Goal: Navigation & Orientation: Find specific page/section

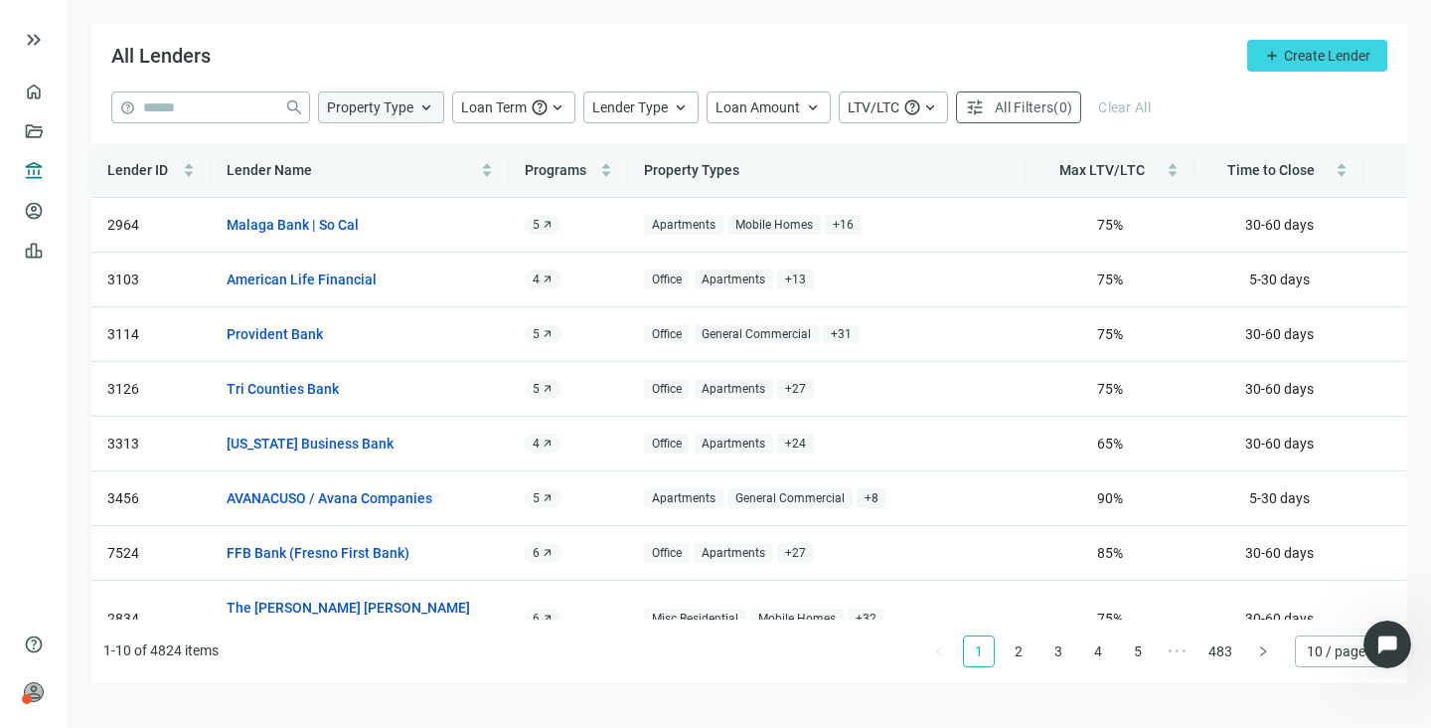
click at [426, 109] on span "keyboard_arrow_up" at bounding box center [426, 107] width 18 height 18
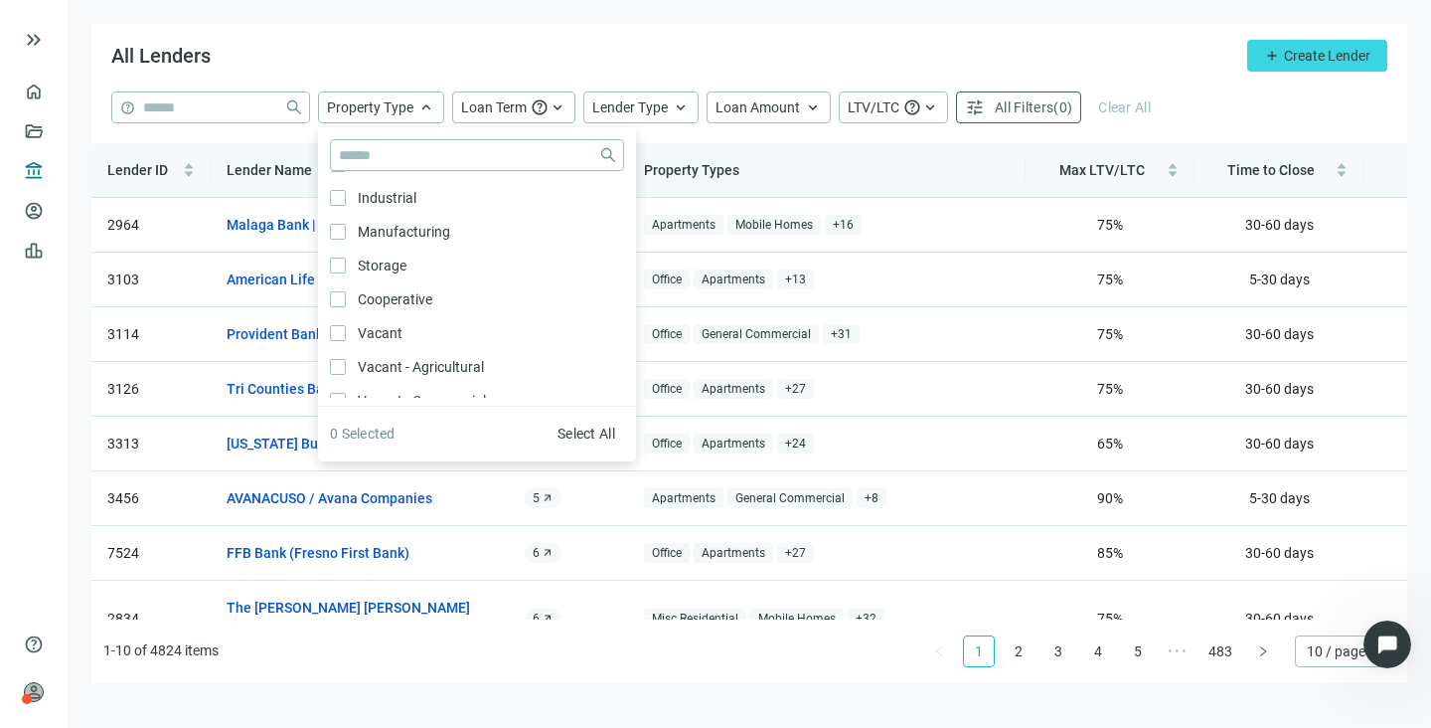
scroll to position [144, 0]
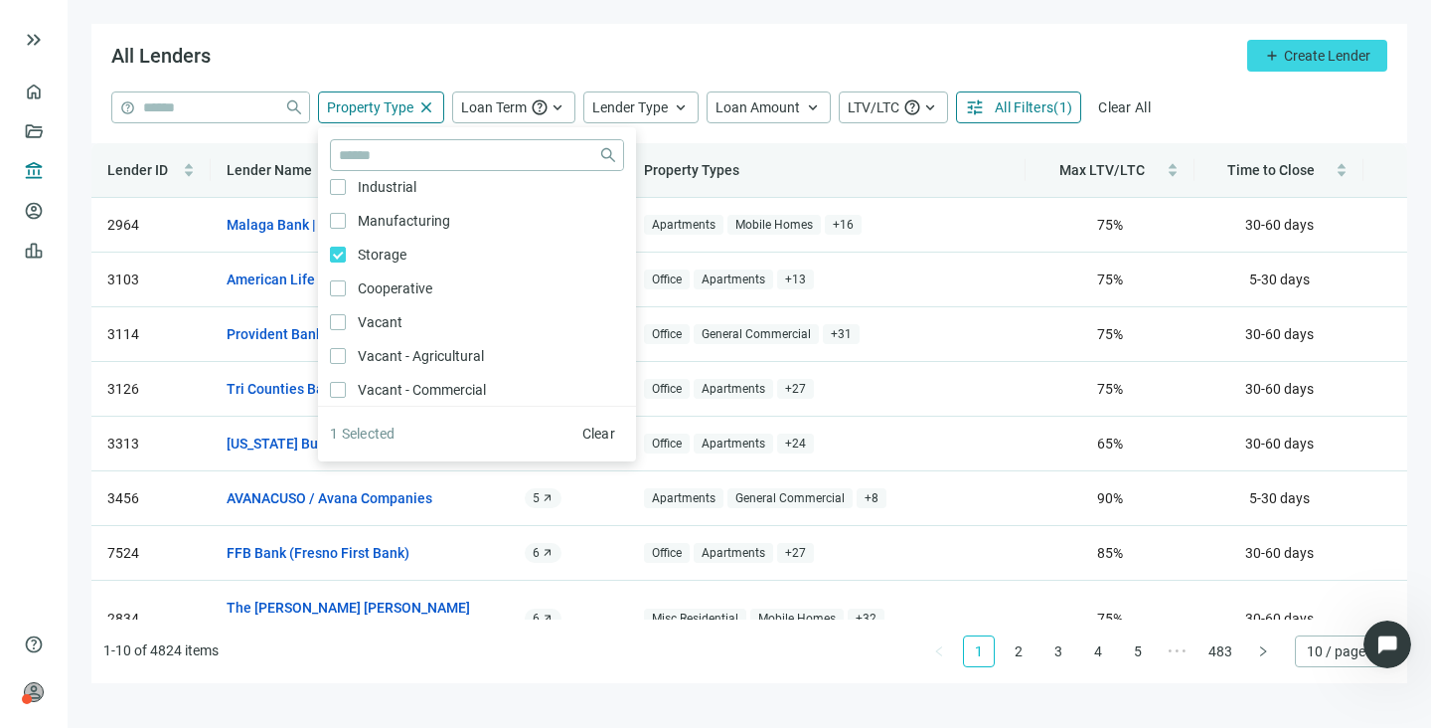
click at [422, 33] on div "All Lenders add Create Lender" at bounding box center [749, 58] width 1316 height 68
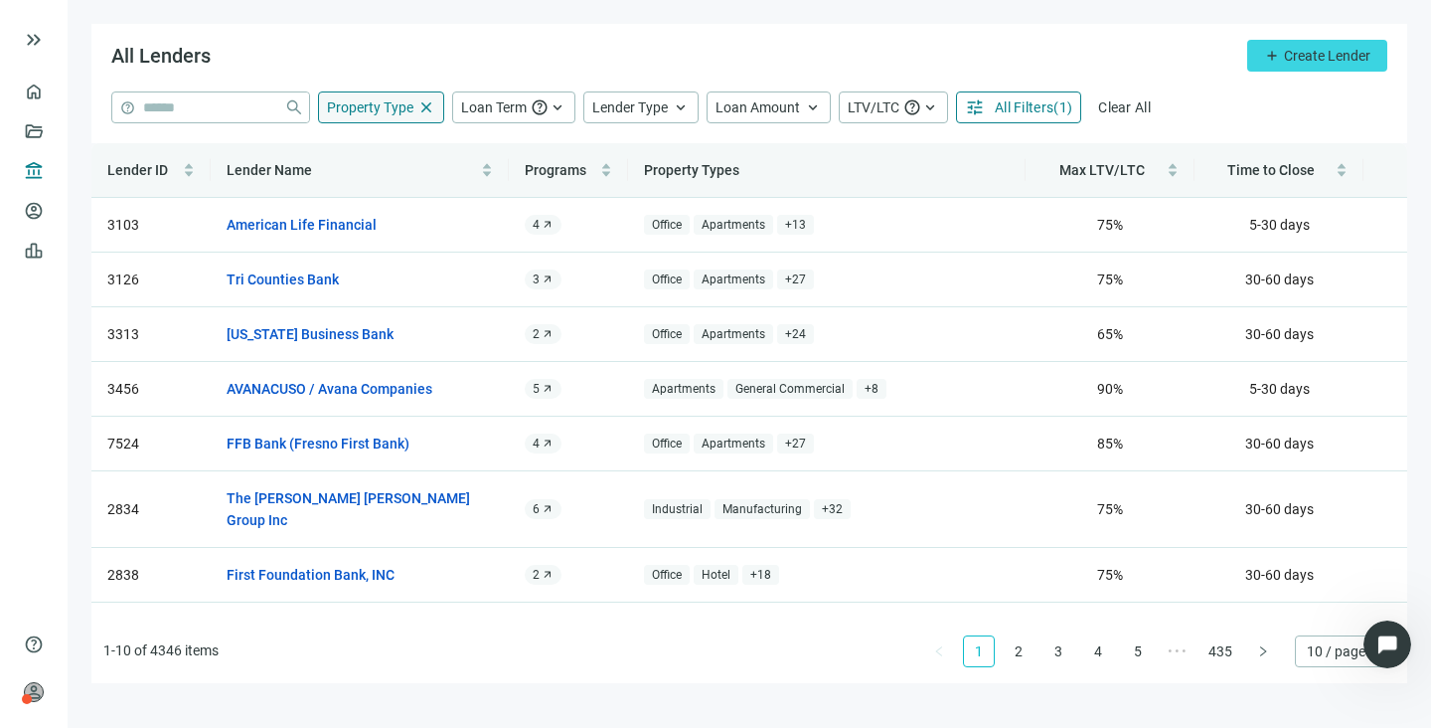
click at [425, 115] on span "close" at bounding box center [426, 107] width 18 height 18
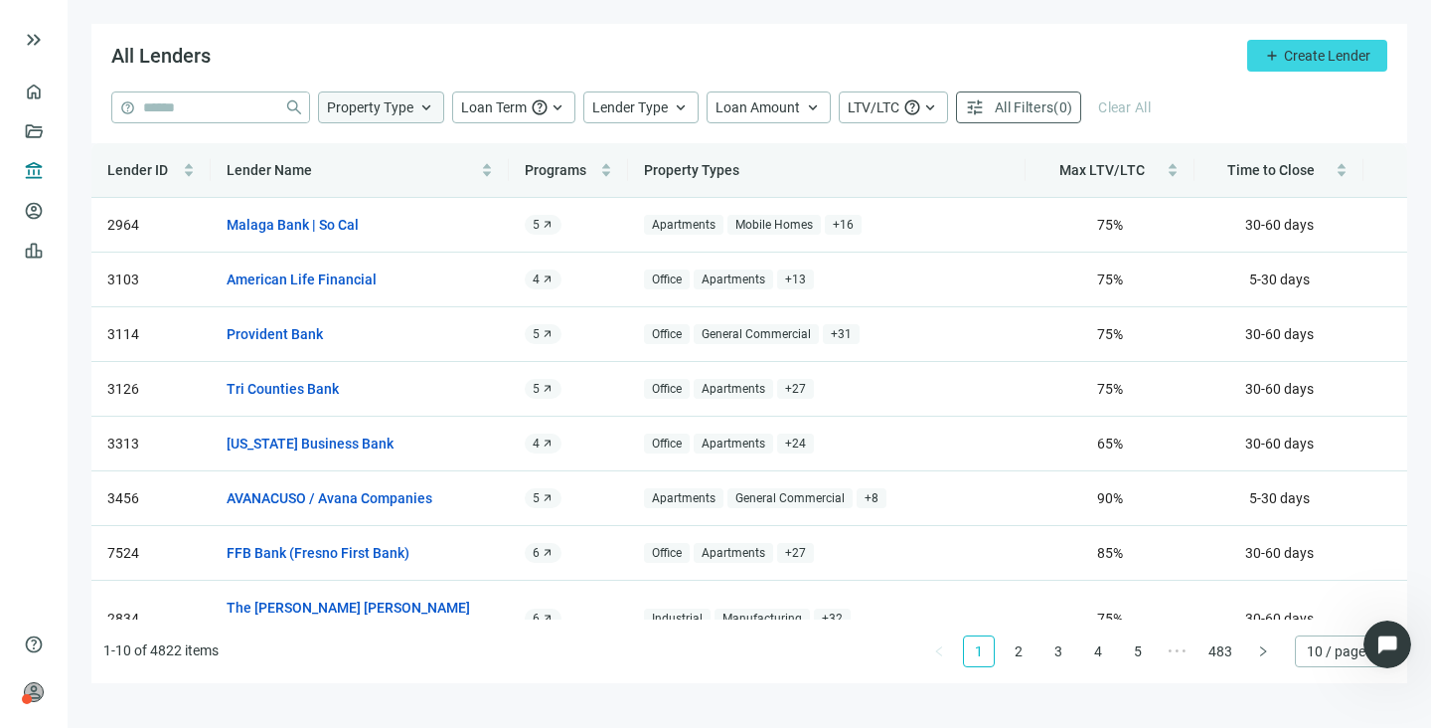
click at [425, 115] on span "keyboard_arrow_up" at bounding box center [426, 107] width 18 height 18
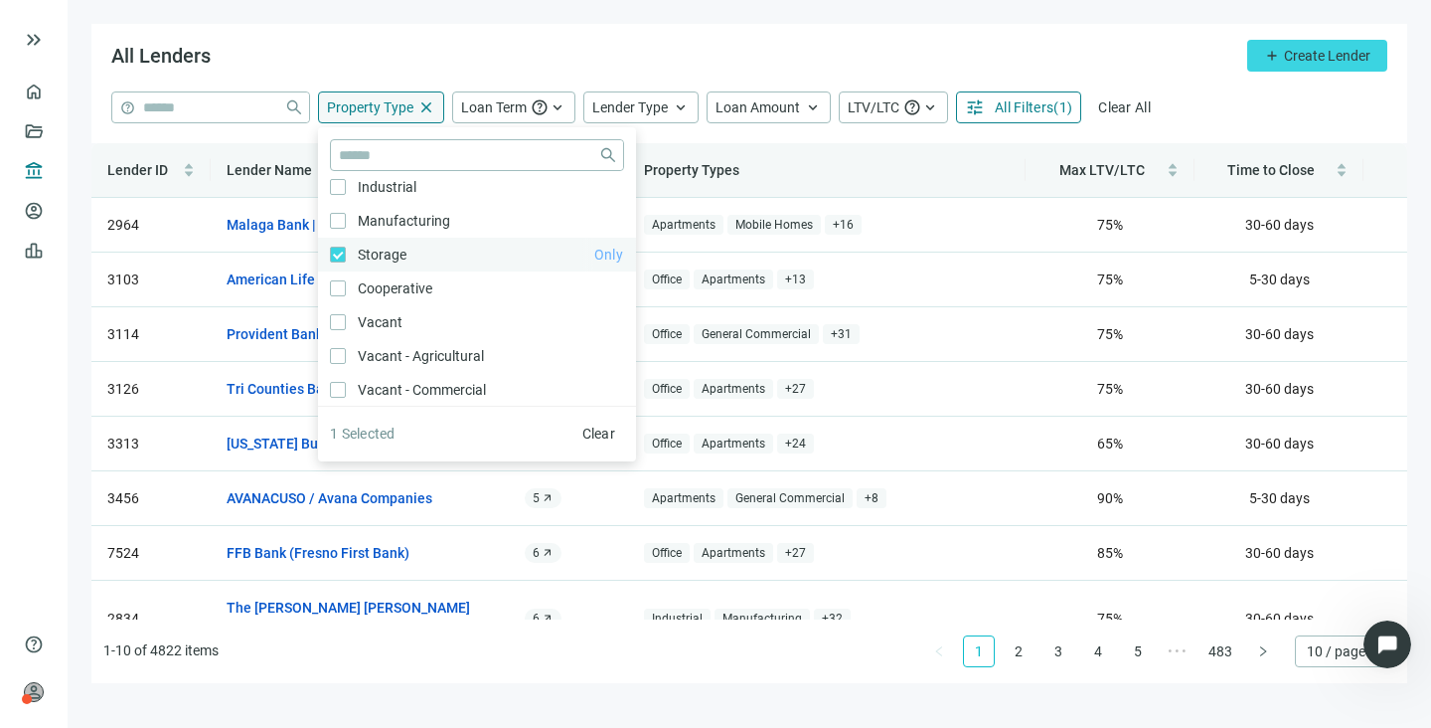
click at [594, 251] on span "Only" at bounding box center [608, 254] width 29 height 16
click at [394, 36] on div "All Lenders add Create Lender" at bounding box center [749, 58] width 1316 height 68
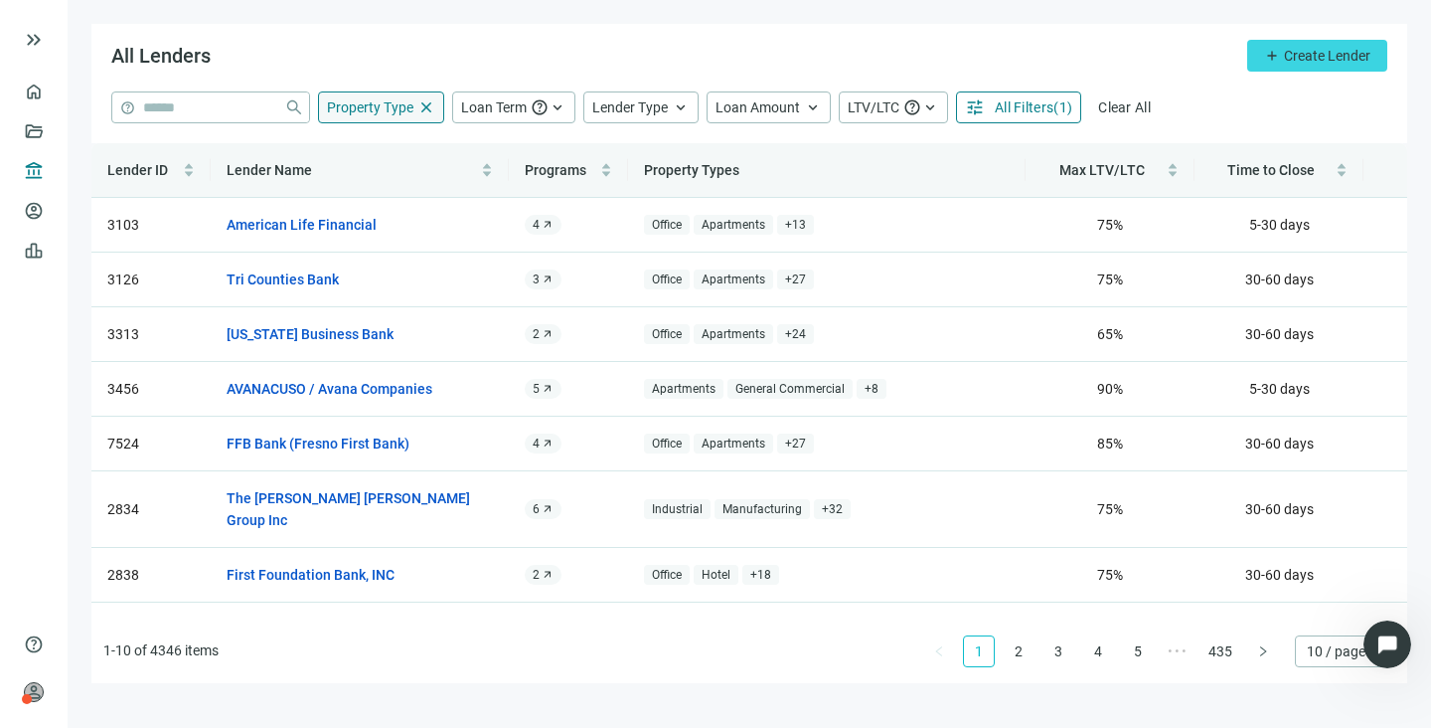
click at [427, 112] on span "close" at bounding box center [426, 107] width 18 height 18
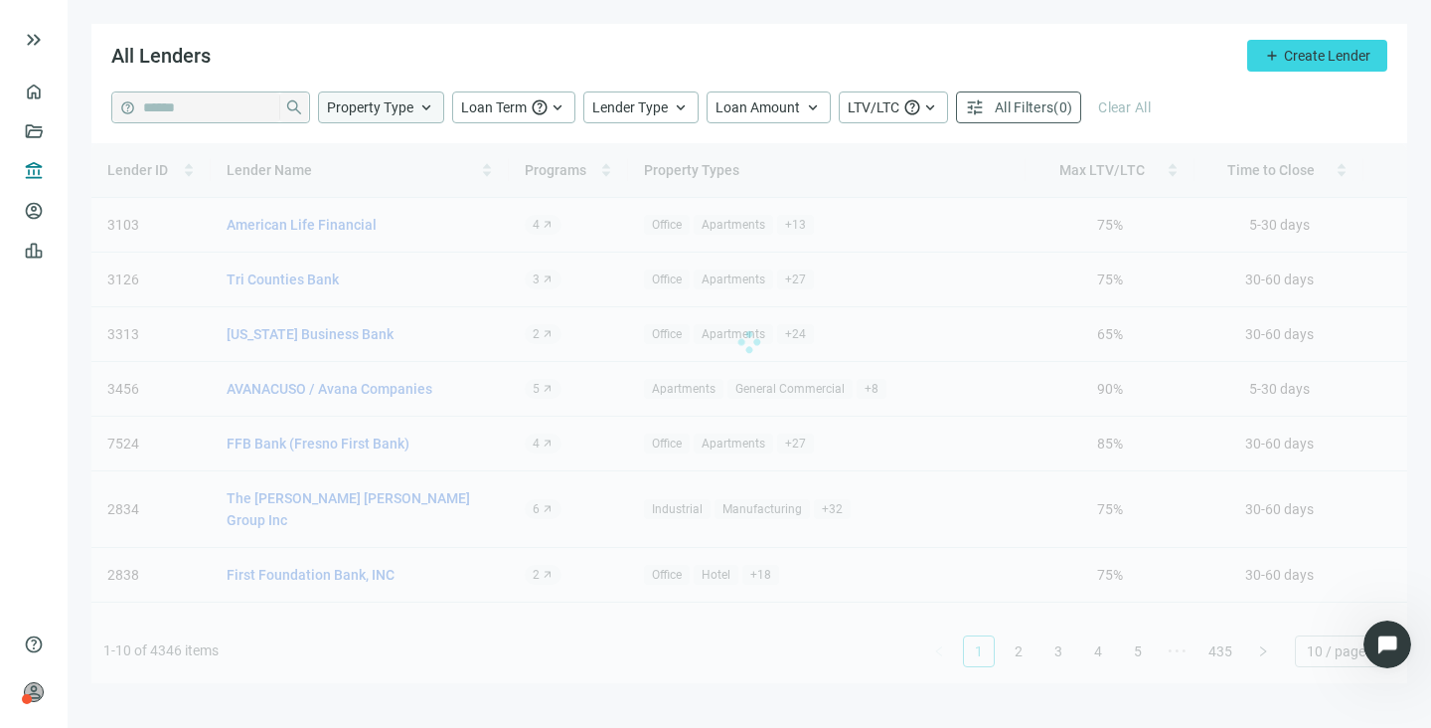
click at [427, 112] on span "keyboard_arrow_up" at bounding box center [426, 107] width 18 height 18
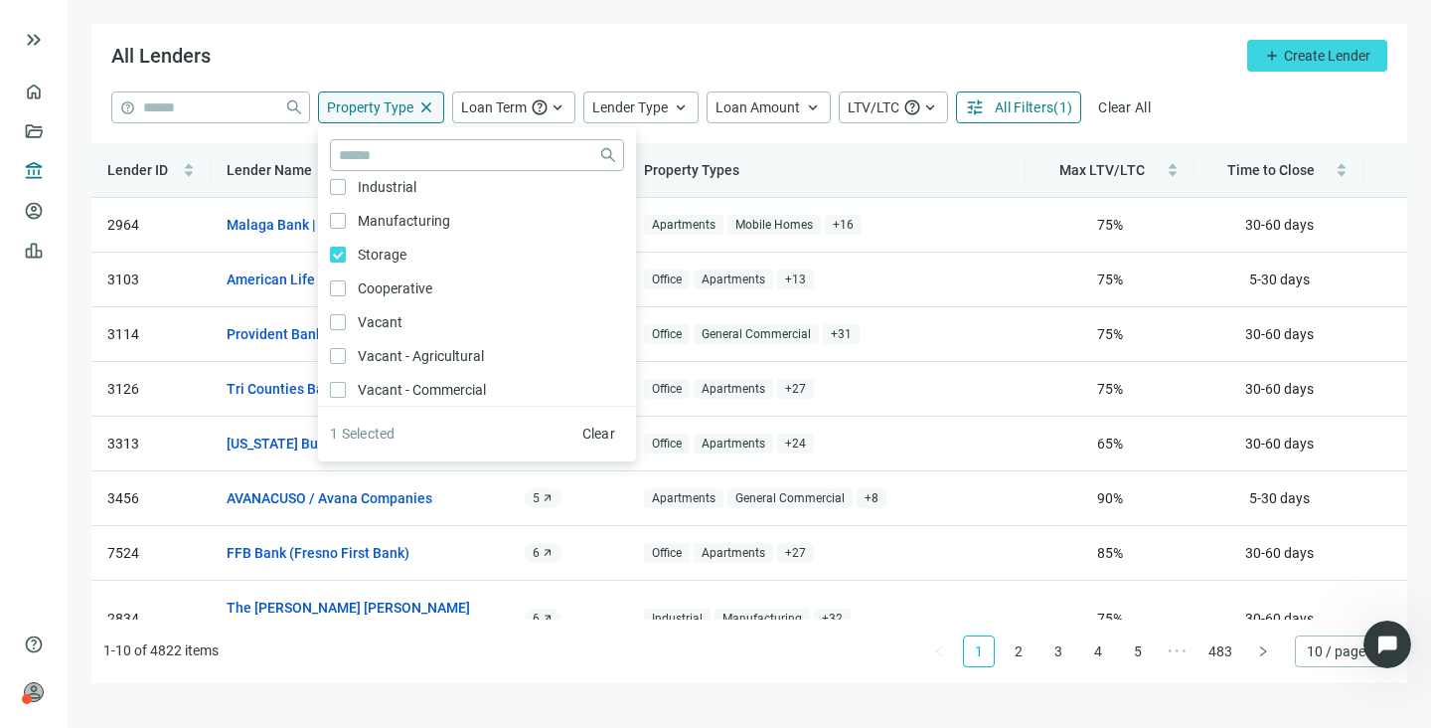
click at [531, 639] on div "Lender ID Lender Name Programs Property Types Max LTV/LTC Time to Close Status …" at bounding box center [749, 413] width 1316 height 540
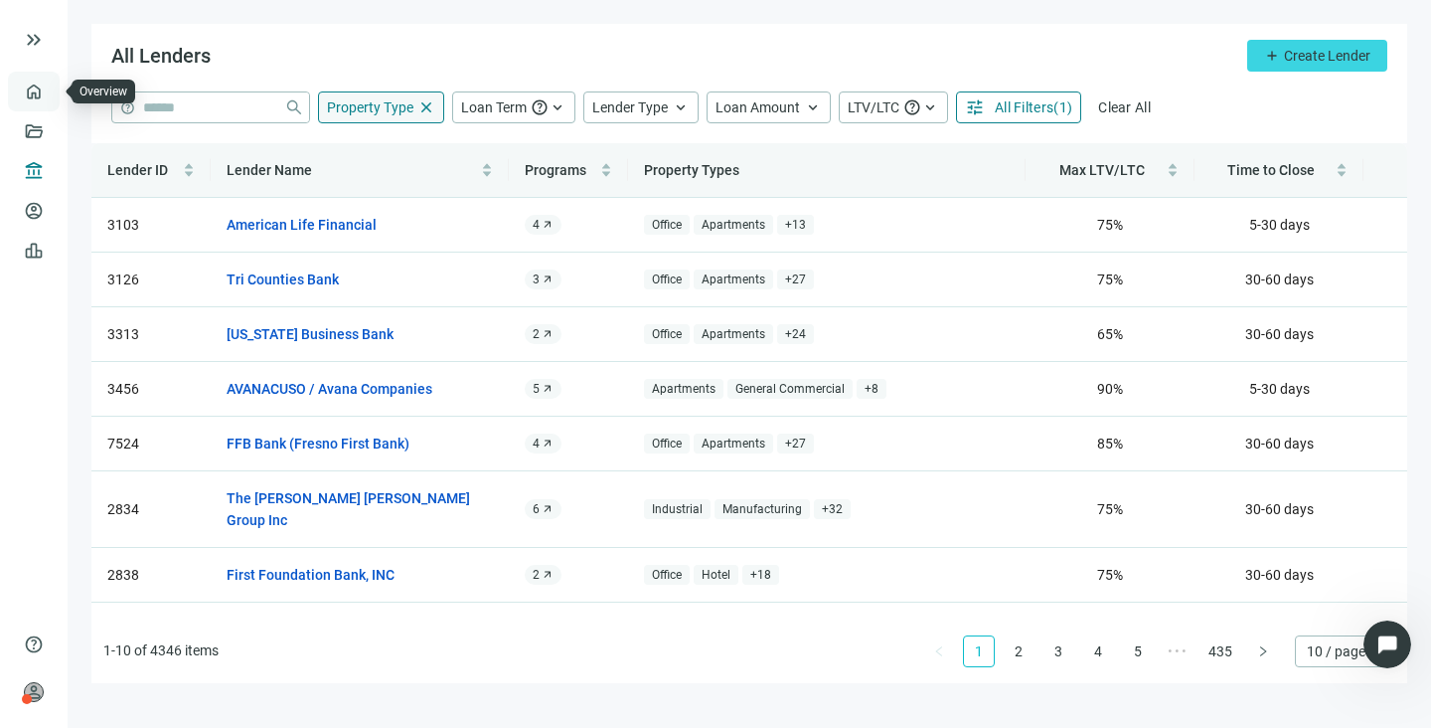
click at [50, 88] on link "Overview" at bounding box center [79, 91] width 59 height 16
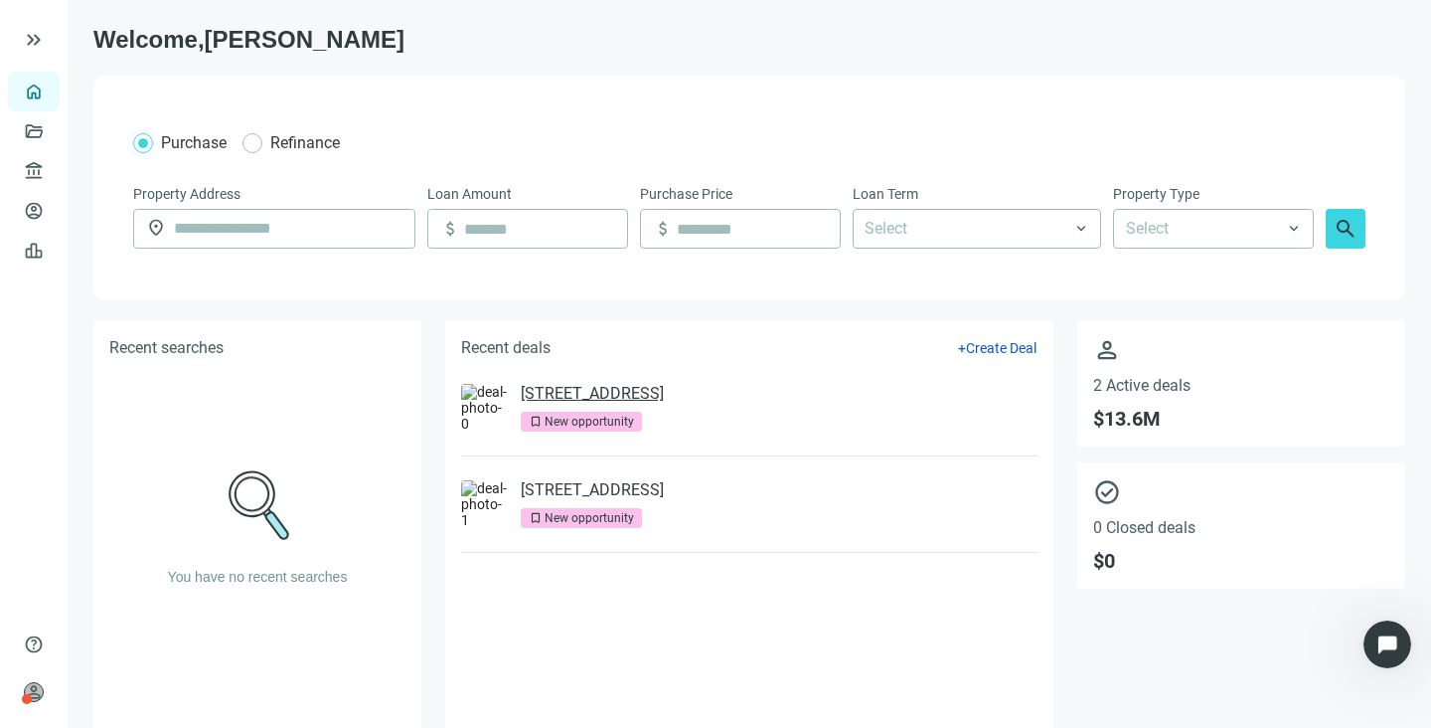
click at [567, 395] on link "[STREET_ADDRESS]" at bounding box center [592, 394] width 143 height 20
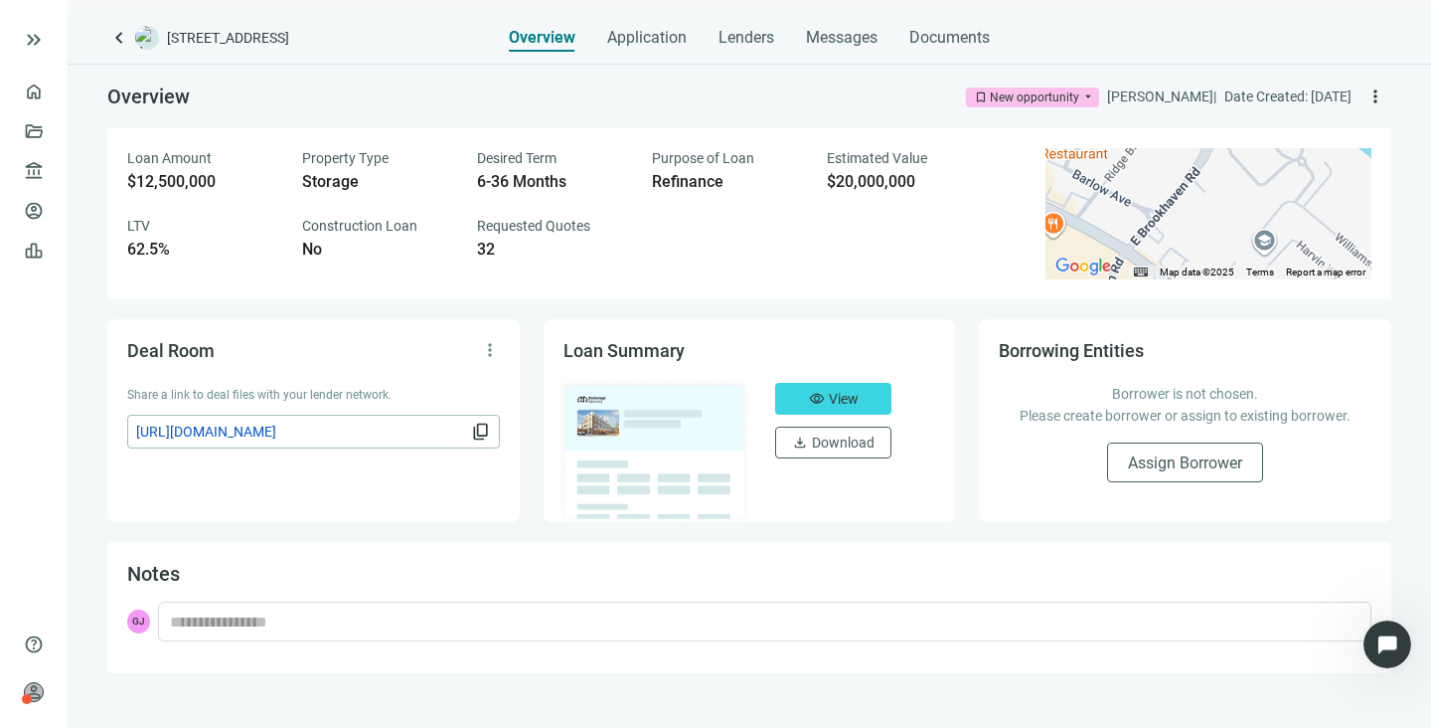
click at [682, 276] on div "Loan Amount $12,500,000 Property Type Storage Desired Term 6-36 Months Purpose …" at bounding box center [749, 213] width 1284 height 171
click at [851, 35] on span "Messages" at bounding box center [842, 37] width 72 height 19
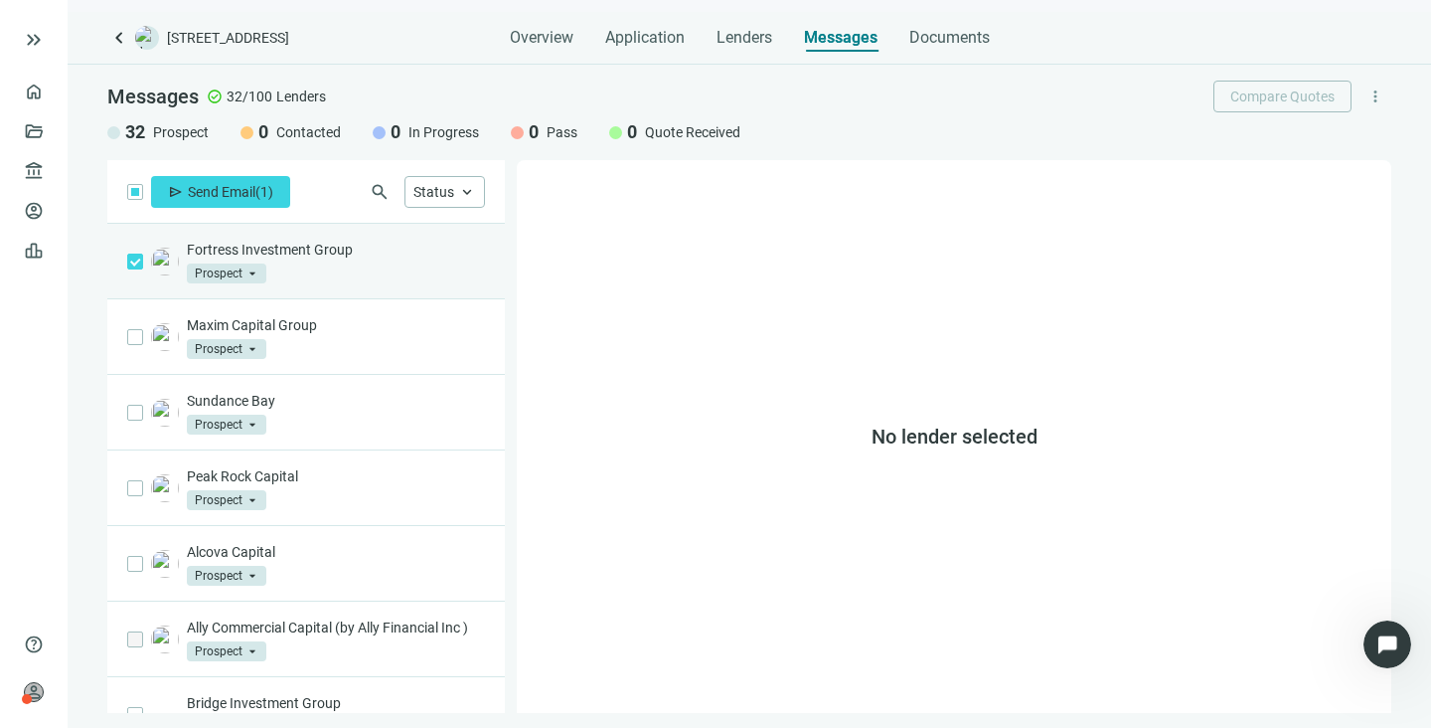
click at [236, 246] on p "Fortress Investment Group" at bounding box center [336, 250] width 298 height 20
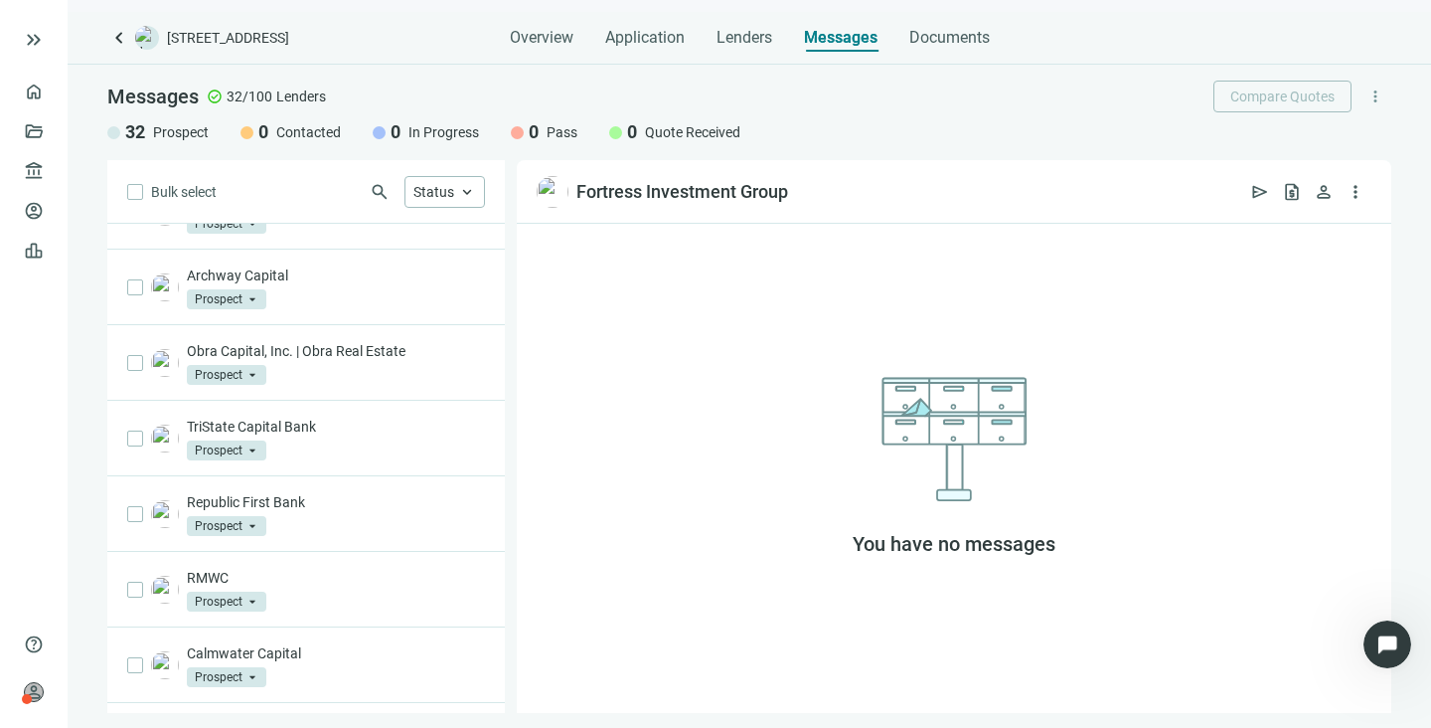
scroll to position [1105, 0]
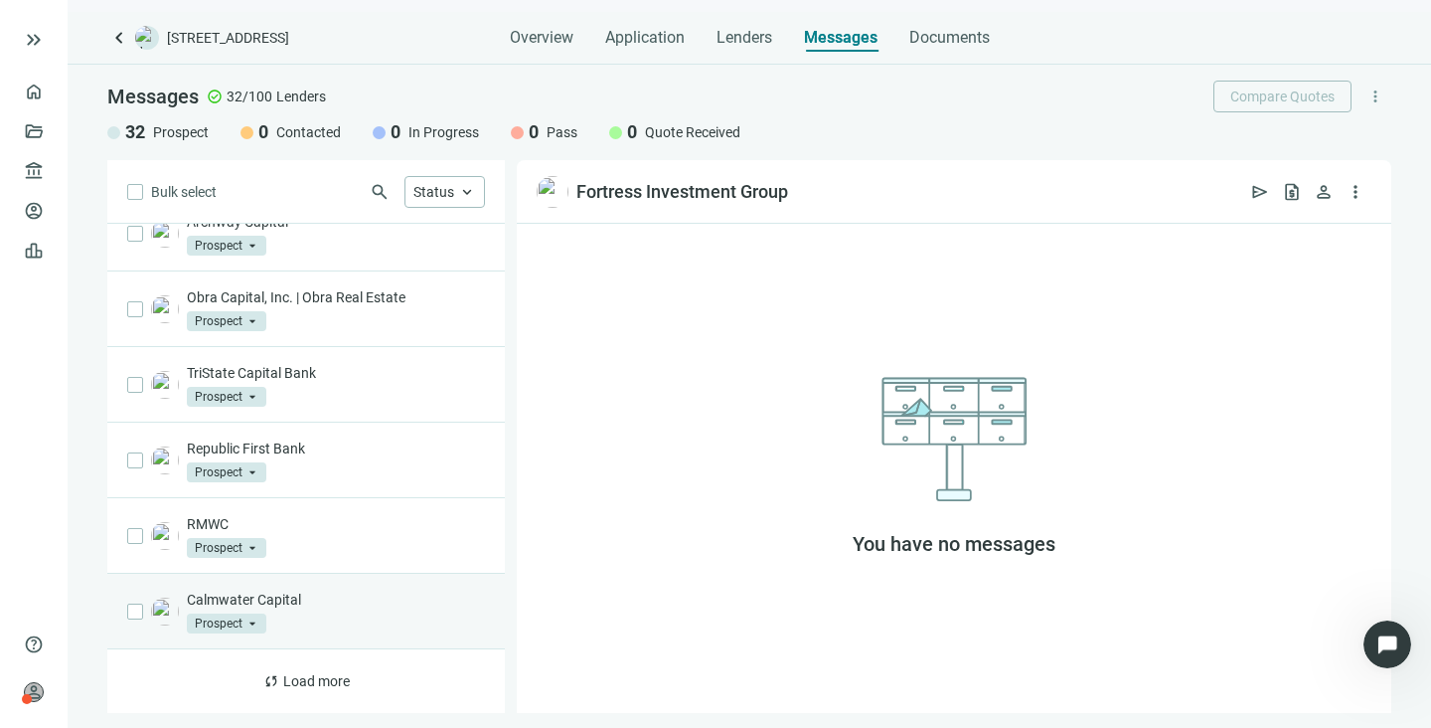
click at [205, 618] on span "Prospect" at bounding box center [227, 623] width 80 height 20
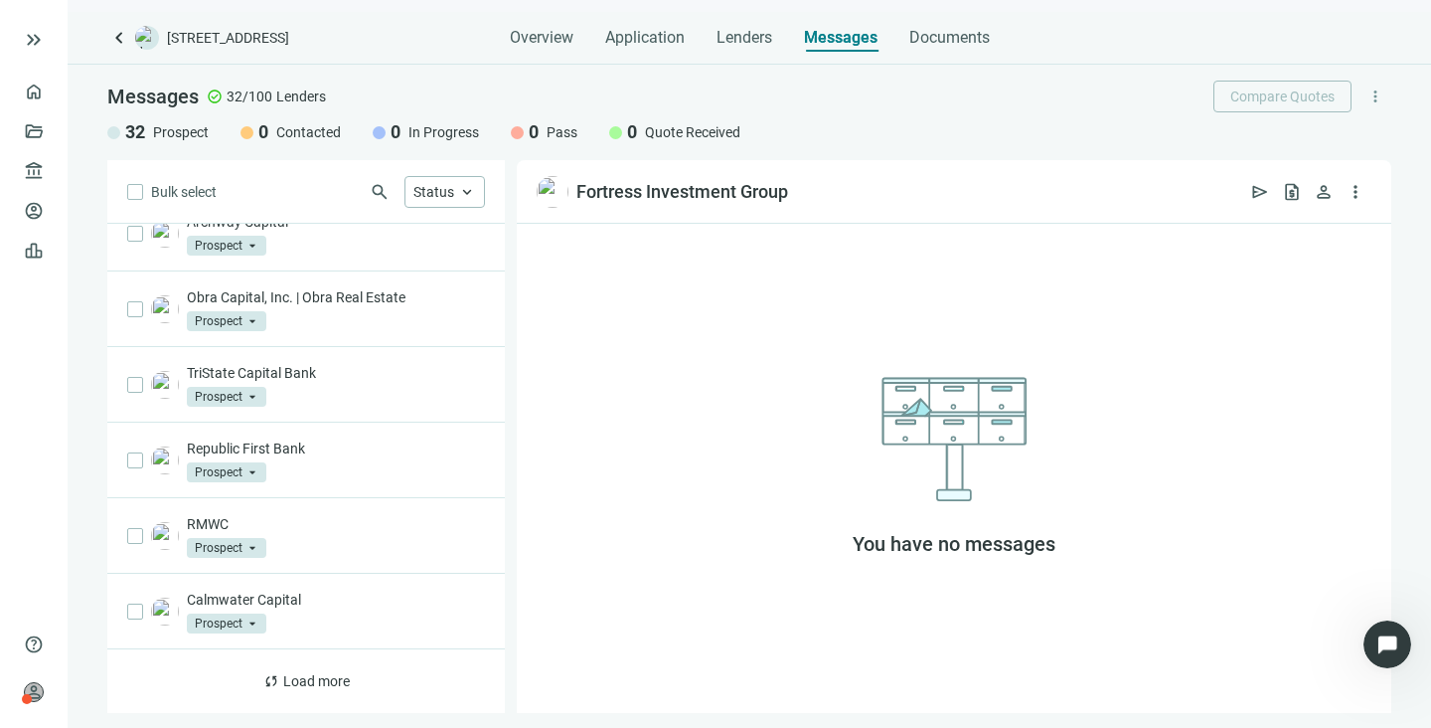
click at [604, 441] on div "You have no messages" at bounding box center [954, 468] width 875 height 489
click at [50, 125] on link "Deals" at bounding box center [68, 131] width 36 height 16
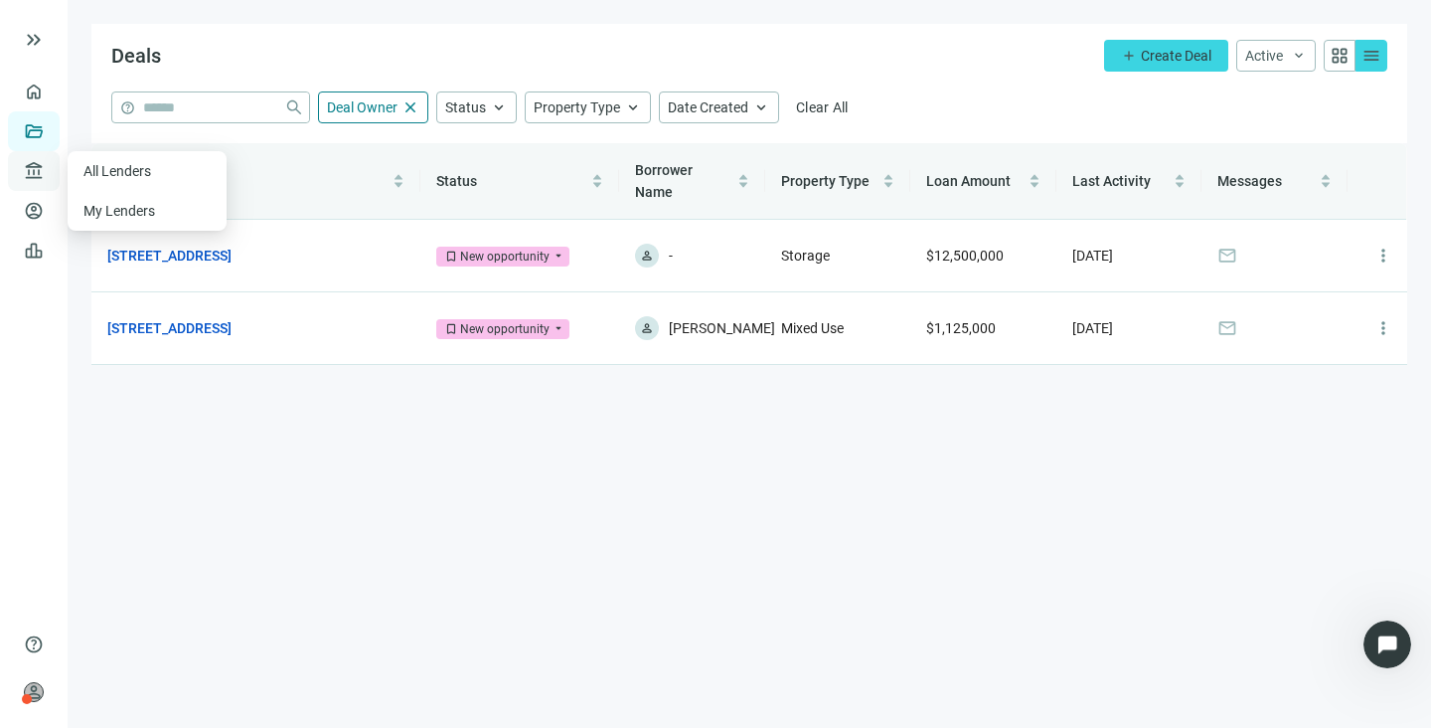
click at [36, 167] on span "account_balance" at bounding box center [31, 171] width 14 height 20
click at [33, 170] on span "account_balance" at bounding box center [31, 171] width 14 height 20
click at [128, 214] on link "My Lenders" at bounding box center [120, 211] width 74 height 16
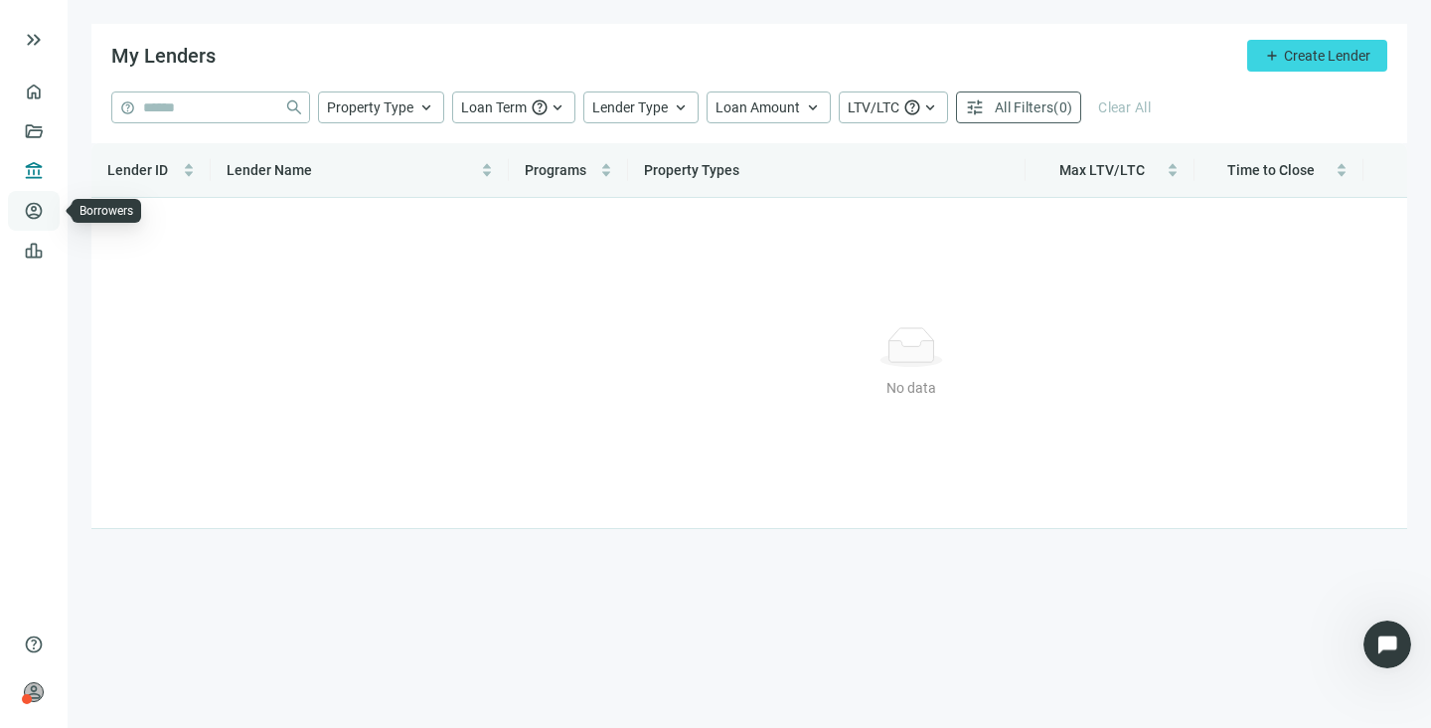
click at [50, 209] on link "Borrowers" at bounding box center [82, 211] width 65 height 16
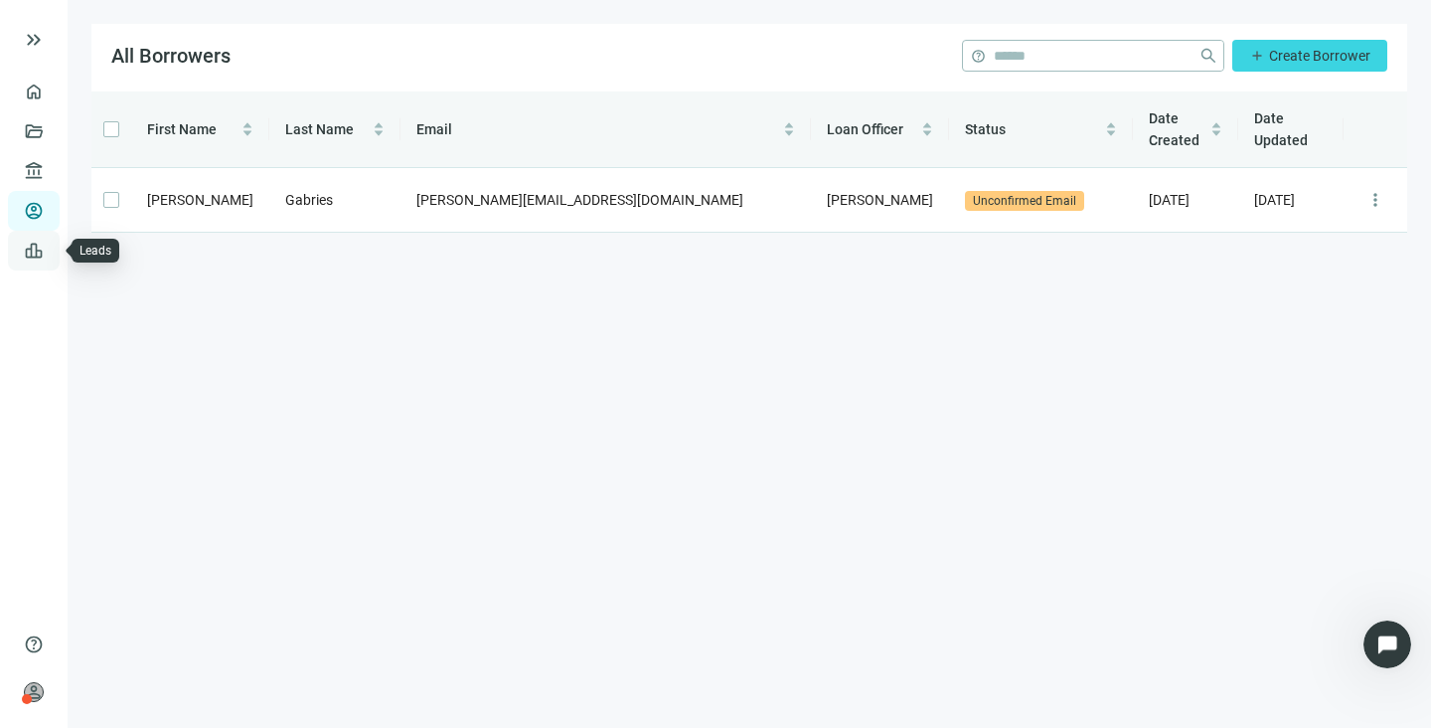
click at [50, 248] on link "Leads" at bounding box center [69, 251] width 39 height 16
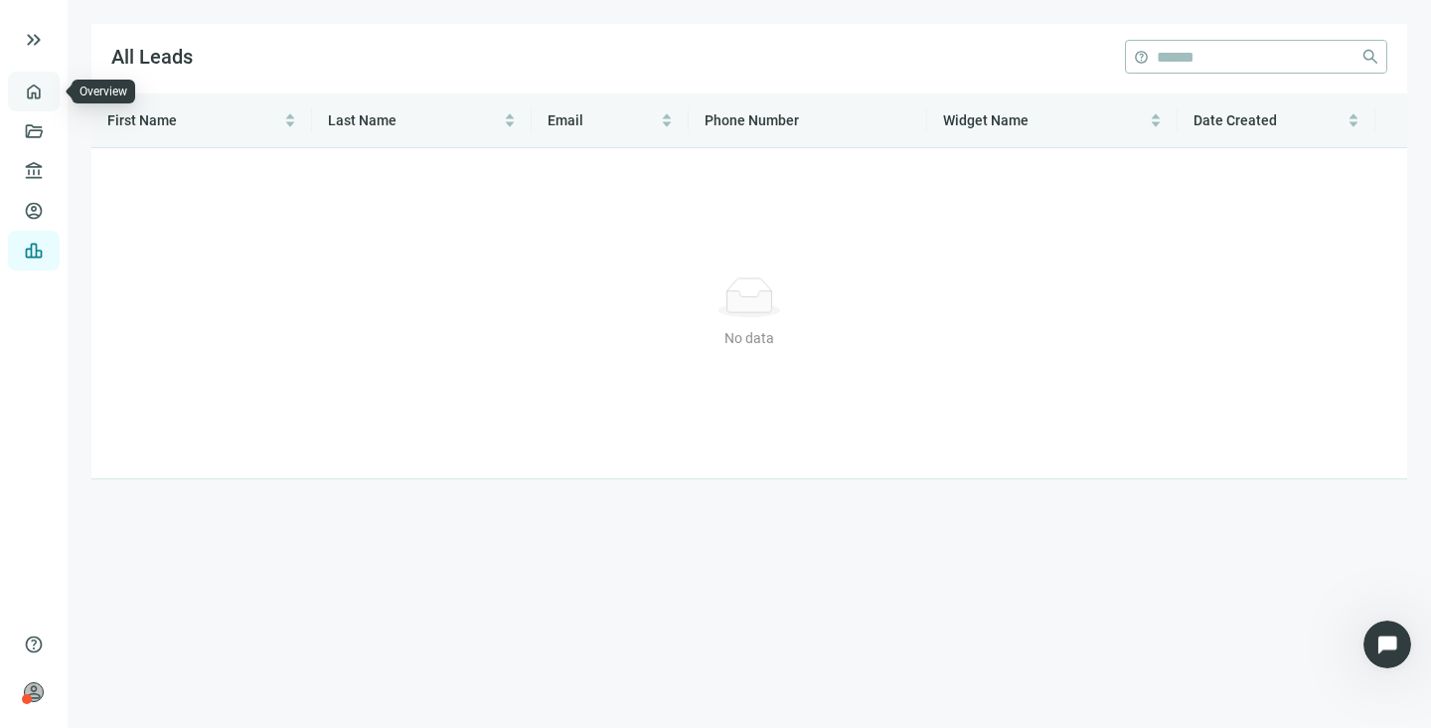
click at [50, 92] on link "Overview" at bounding box center [79, 91] width 59 height 16
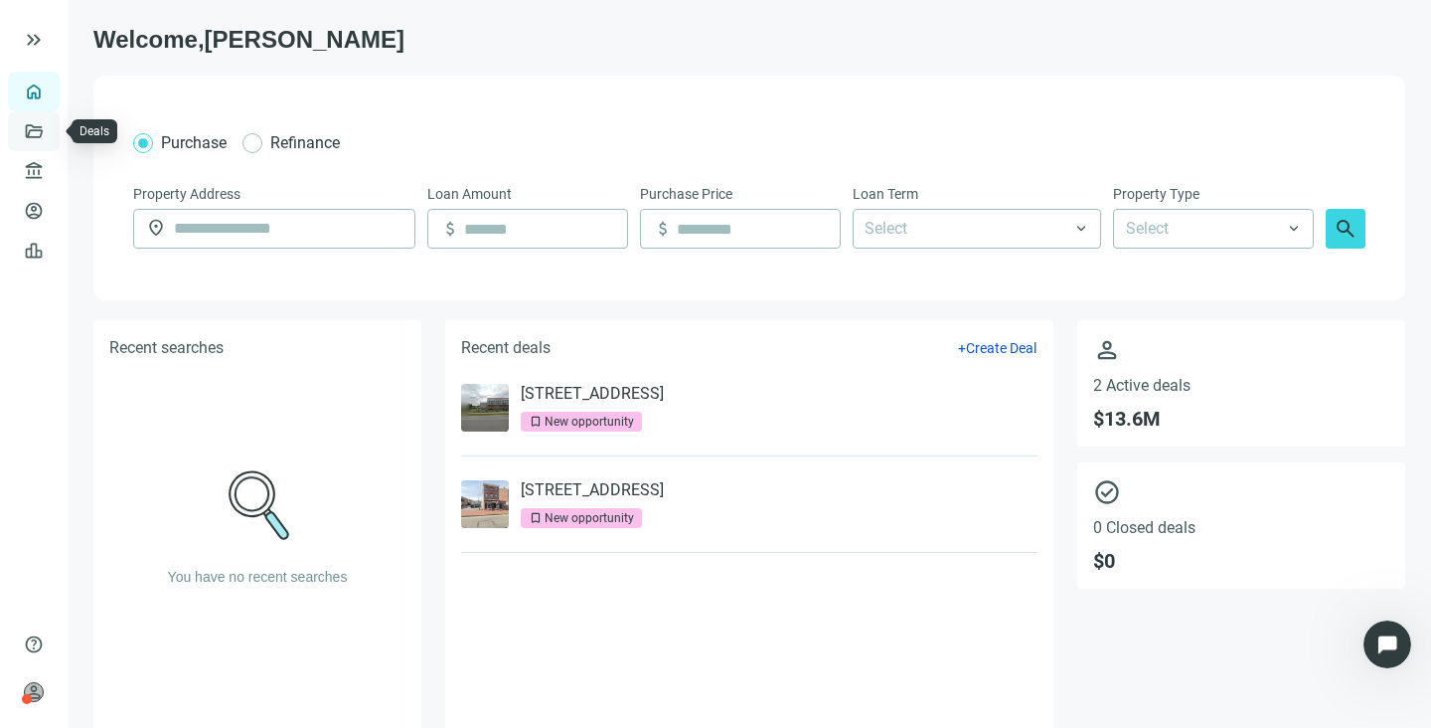
click at [50, 127] on link "Deals" at bounding box center [68, 131] width 36 height 16
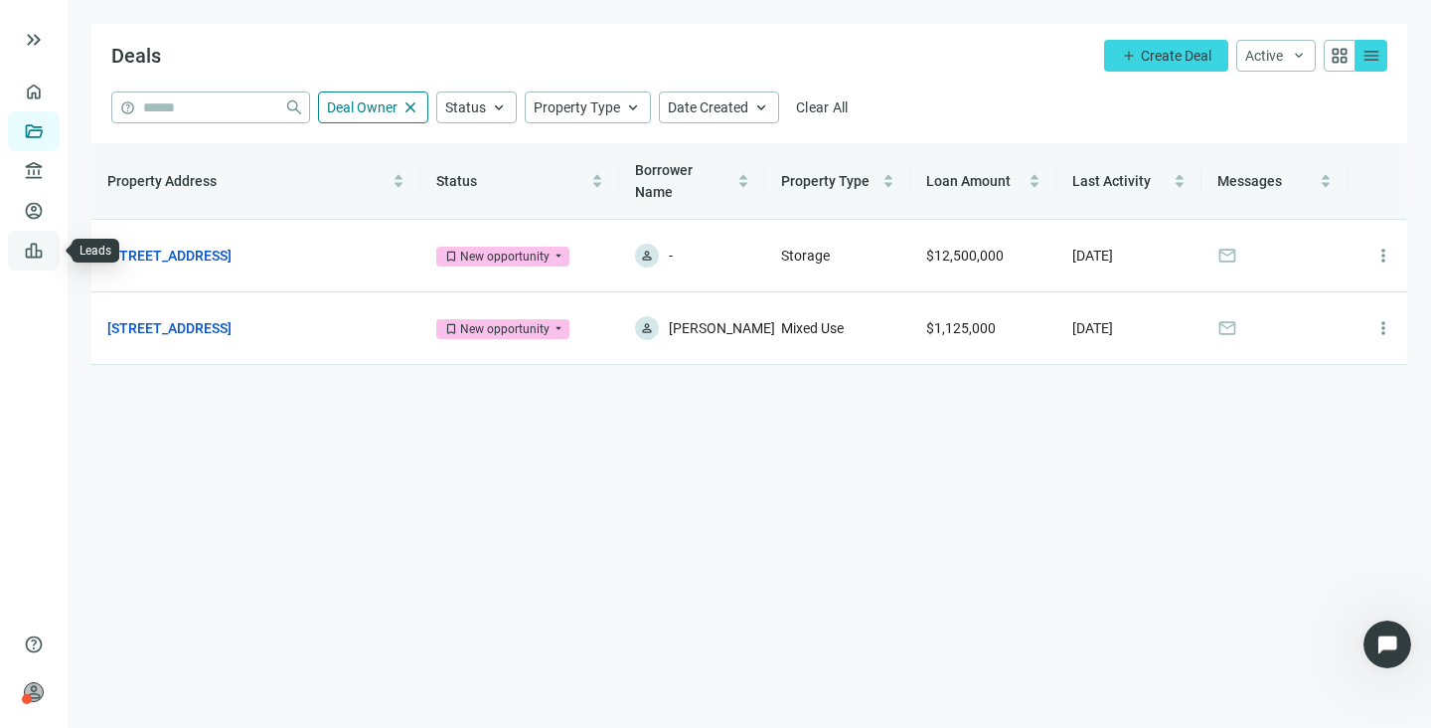
click at [50, 245] on link "Leads" at bounding box center [69, 251] width 39 height 16
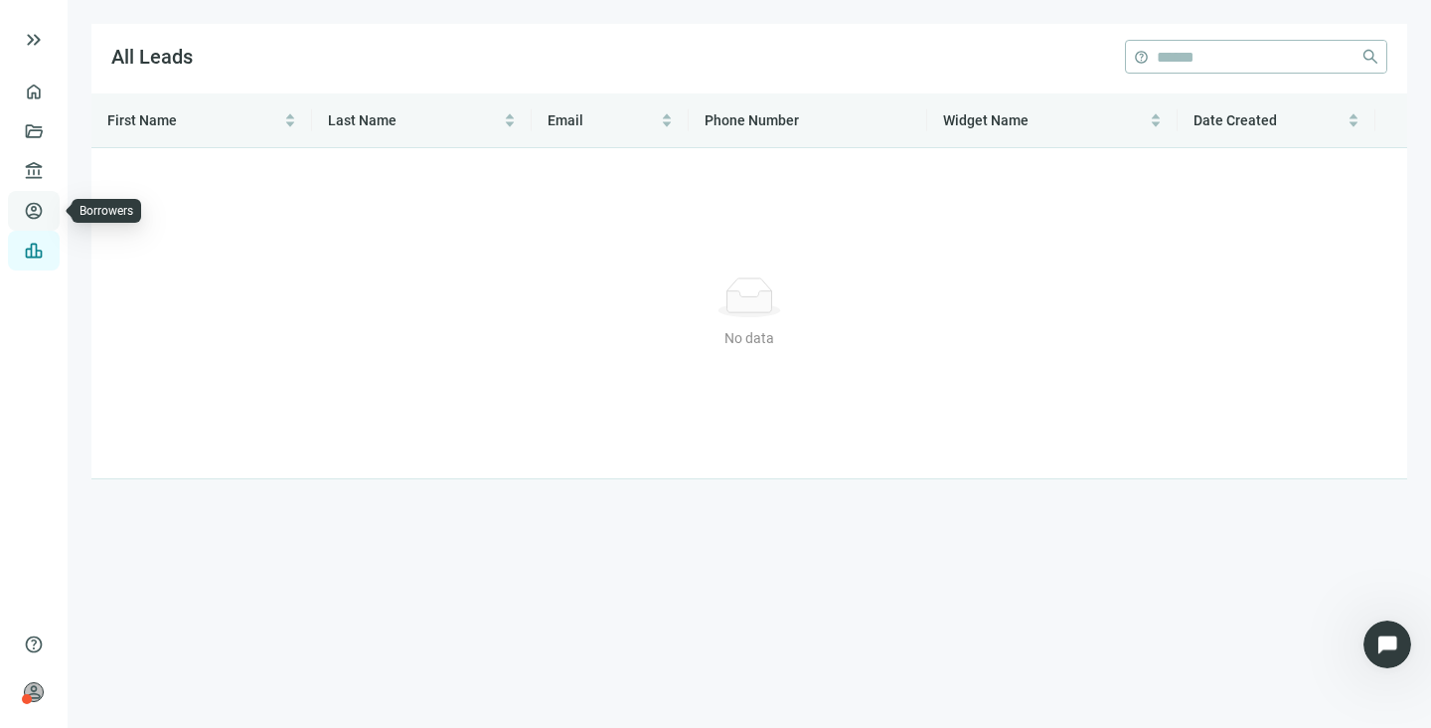
click at [50, 210] on link "Borrowers" at bounding box center [82, 211] width 65 height 16
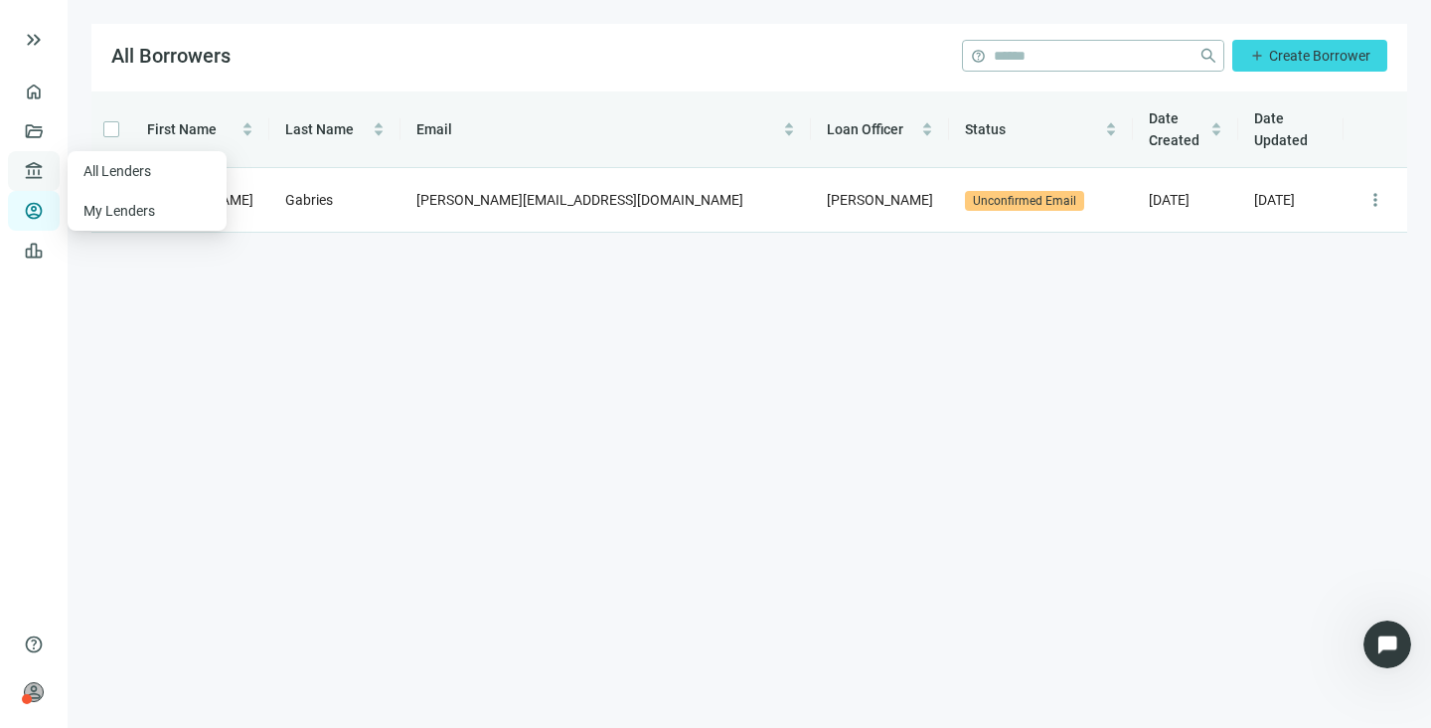
click at [38, 169] on span "account_balance" at bounding box center [31, 171] width 14 height 20
click at [50, 125] on link "Deals" at bounding box center [68, 131] width 36 height 16
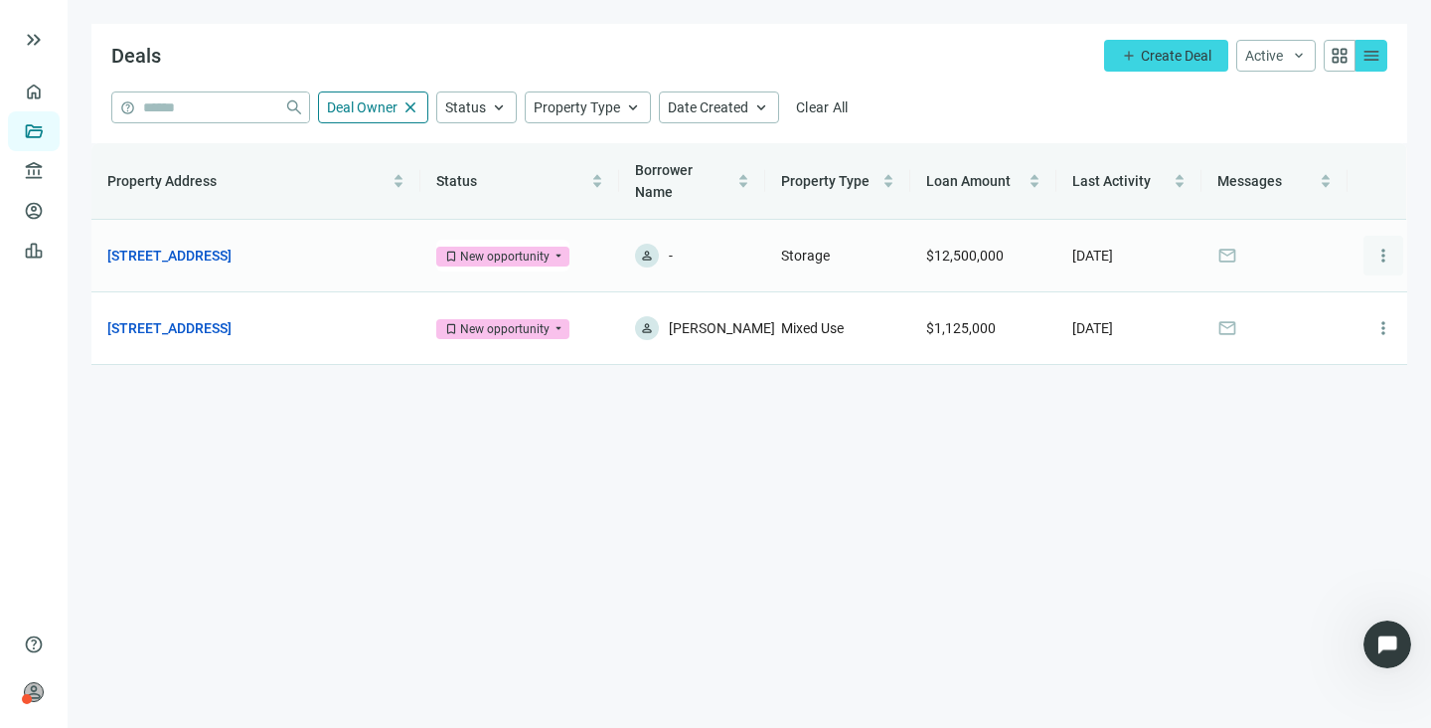
click at [1384, 246] on span "more_vert" at bounding box center [1384, 256] width 20 height 20
click at [1385, 246] on span "more_vert" at bounding box center [1384, 256] width 20 height 20
click at [50, 91] on link "Overview" at bounding box center [79, 91] width 59 height 16
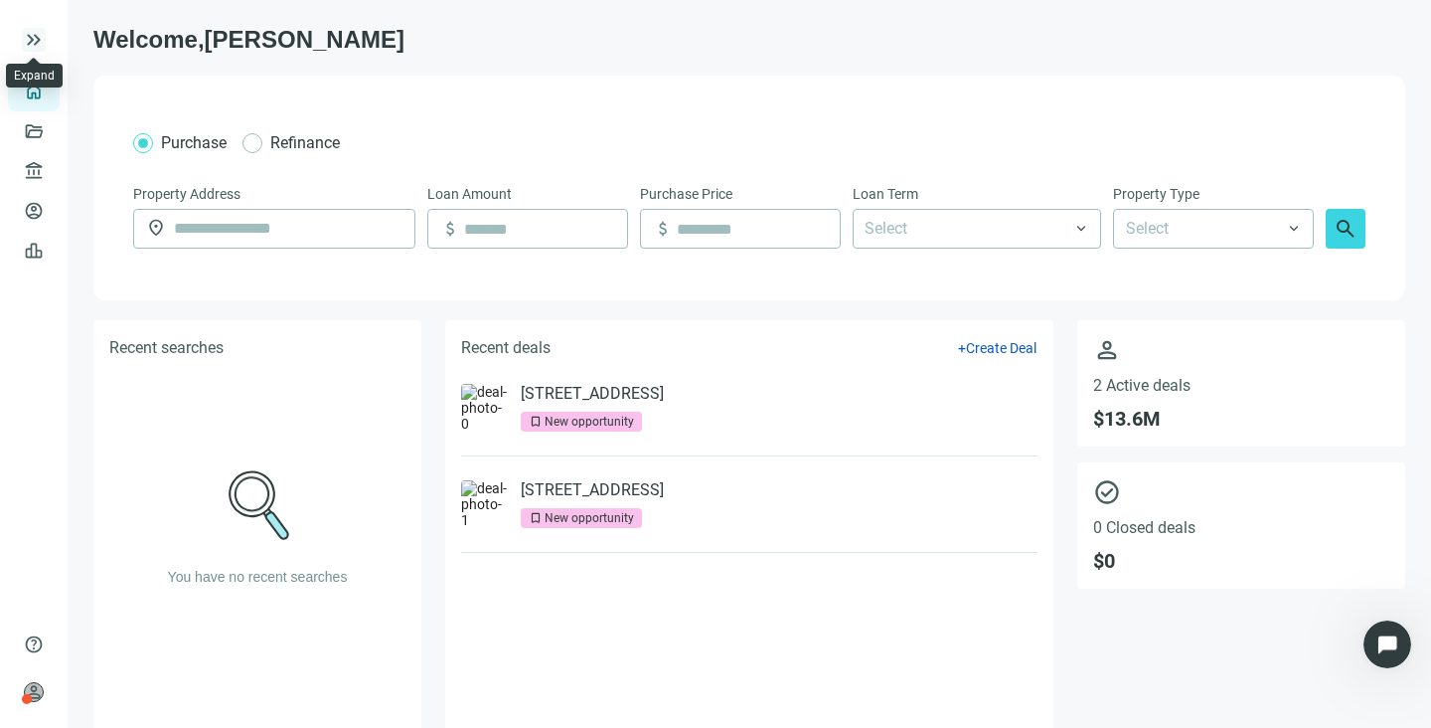
click at [42, 41] on span "keyboard_double_arrow_right" at bounding box center [34, 40] width 24 height 24
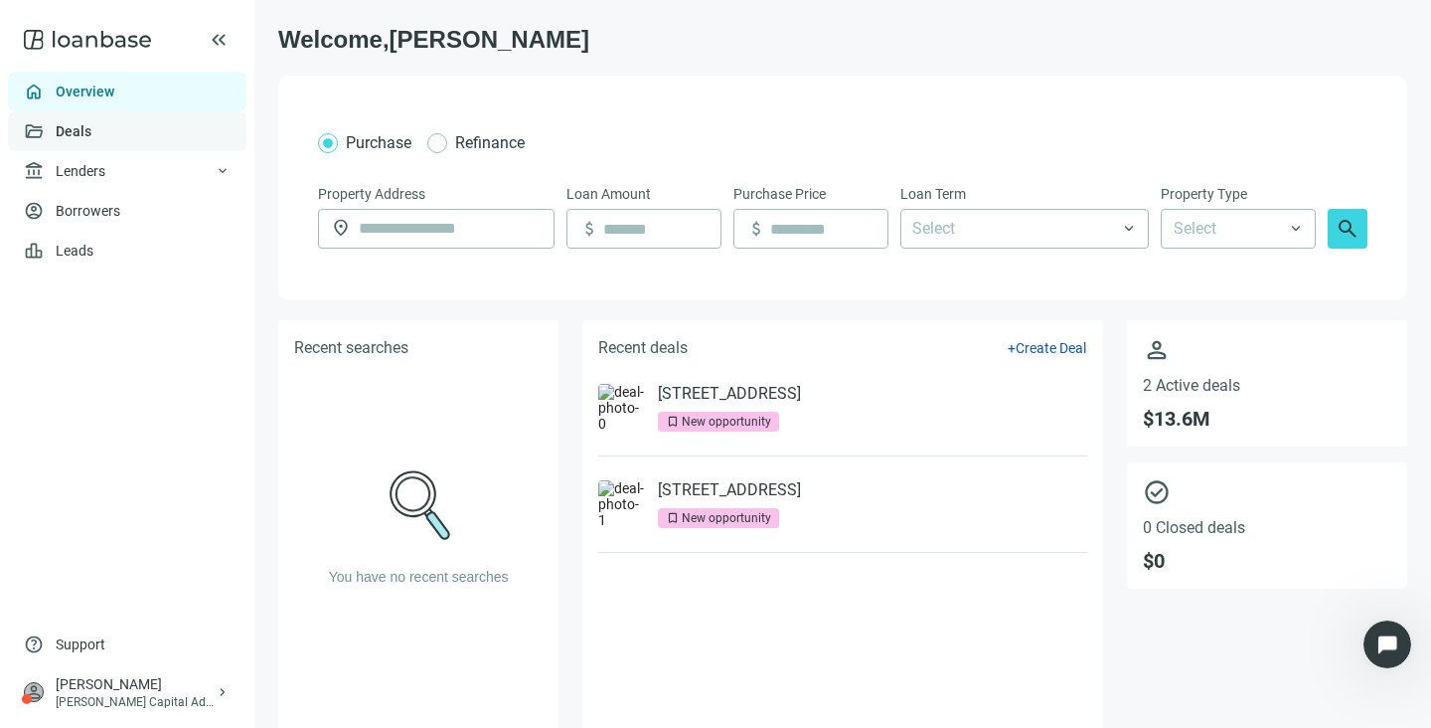
click at [87, 128] on link "Deals" at bounding box center [74, 131] width 36 height 16
